Goal: Check status: Check status

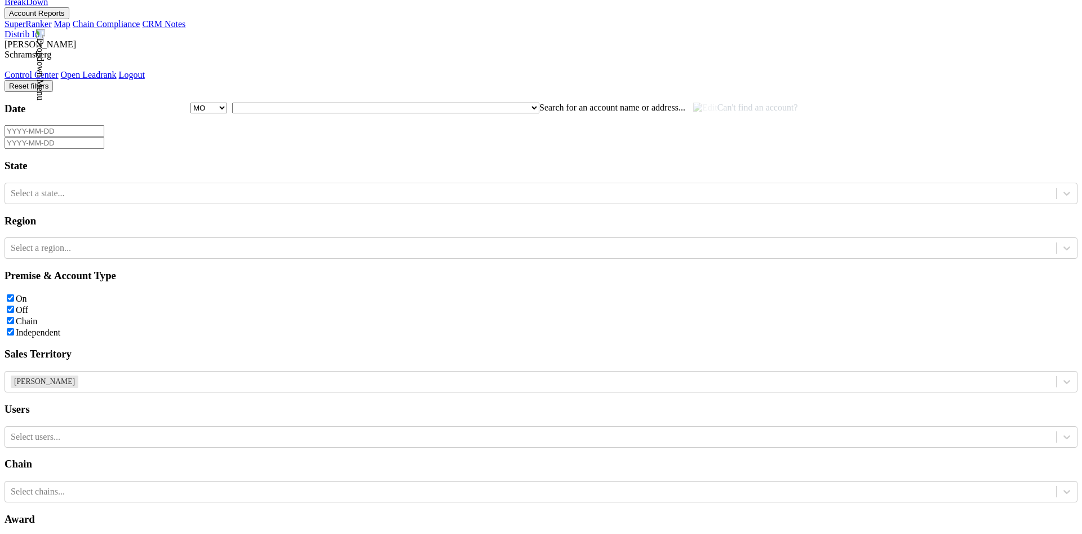
scroll to position [158, 0]
click at [44, 7] on link "BreakDown" at bounding box center [26, 2] width 43 height 10
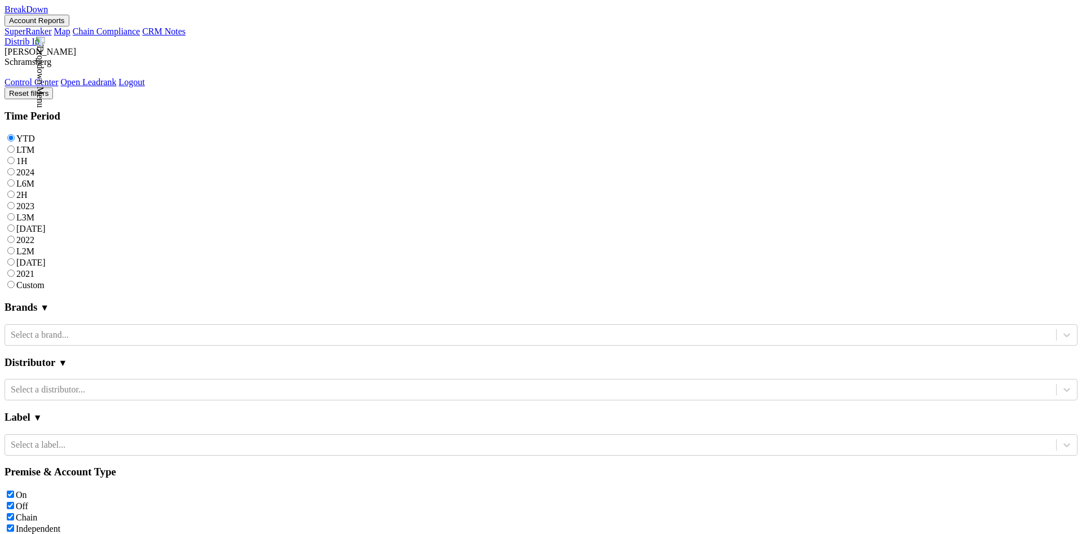
scroll to position [101, 0]
click at [34, 167] on label "2024" at bounding box center [25, 172] width 18 height 10
click at [15, 168] on input "2024" at bounding box center [10, 171] width 7 height 7
radio input "true"
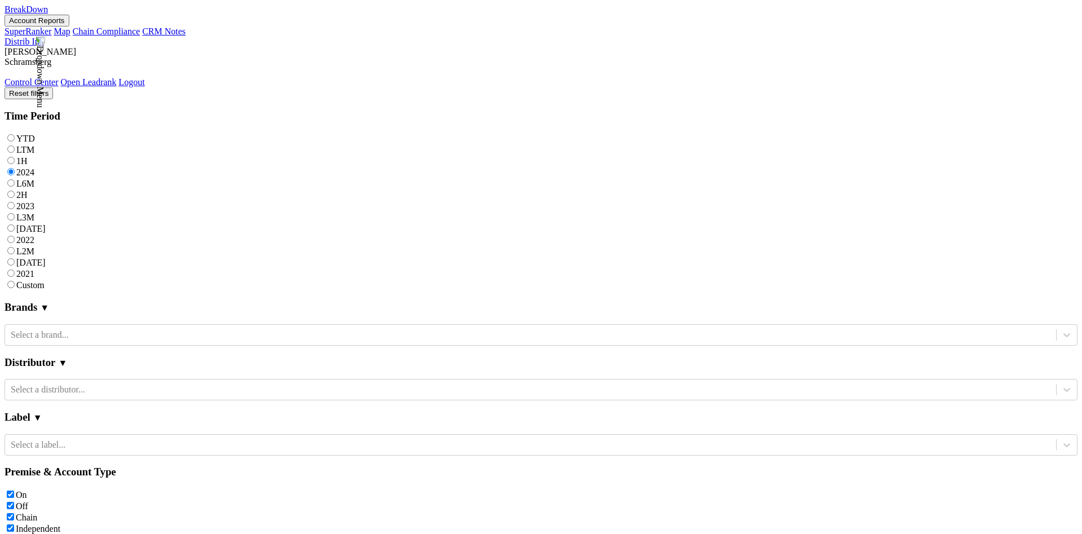
click at [34, 201] on label "2023" at bounding box center [25, 206] width 18 height 10
click at [15, 202] on input "2023" at bounding box center [10, 205] width 7 height 7
radio input "true"
